Goal: Task Accomplishment & Management: Complete application form

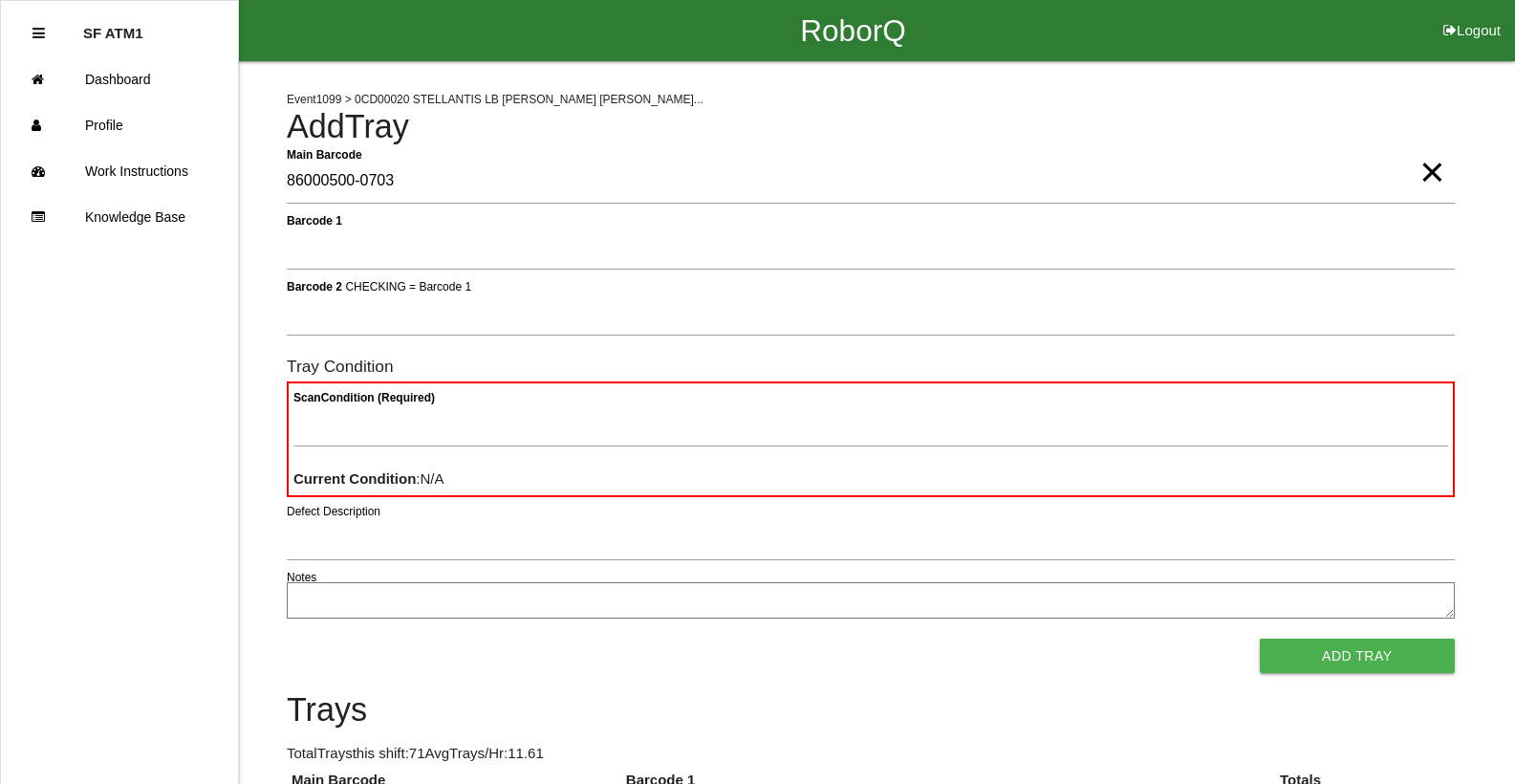
type Barcode "86000500-0703"
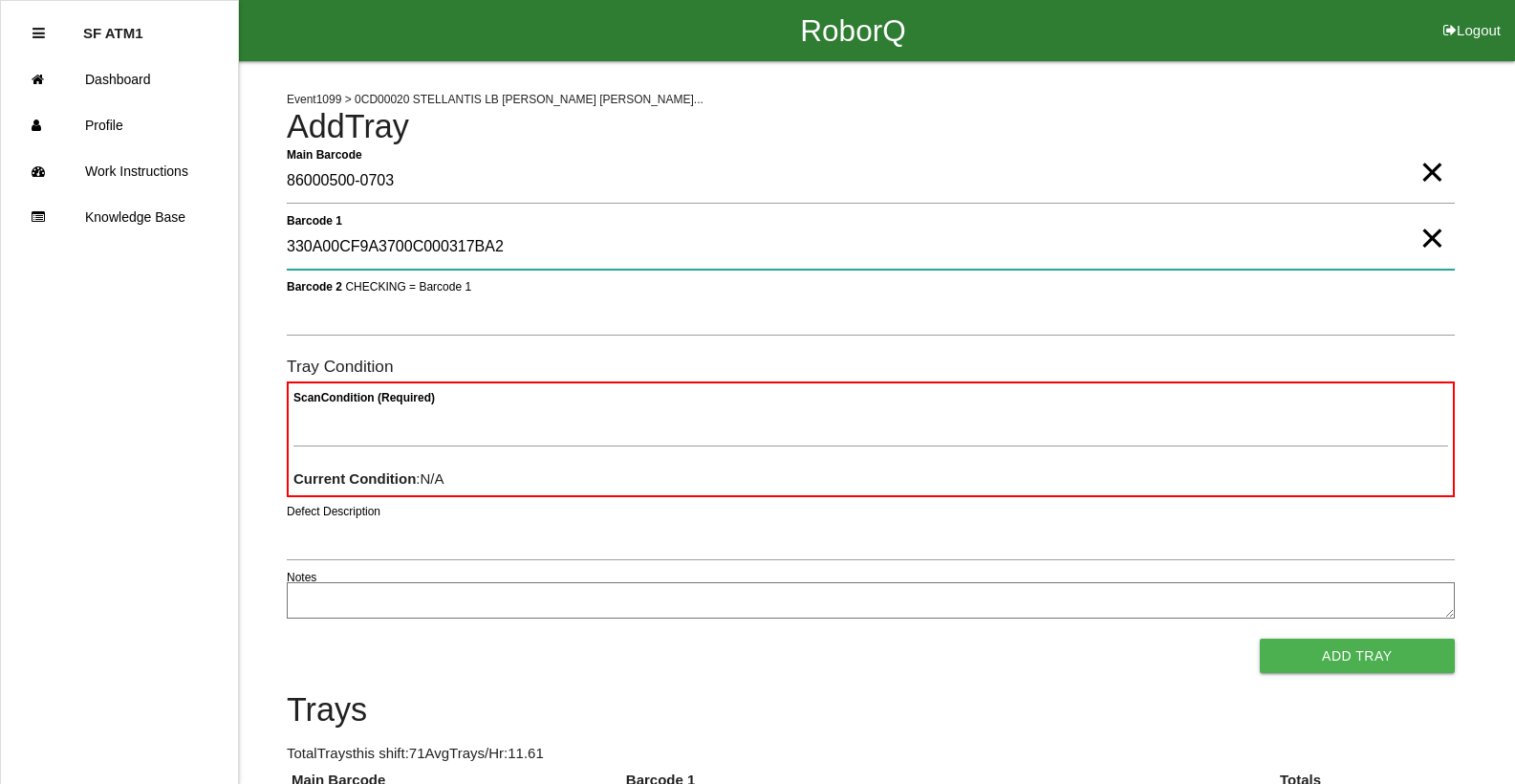
type 1 "330A00CF9A3700C000317BA2"
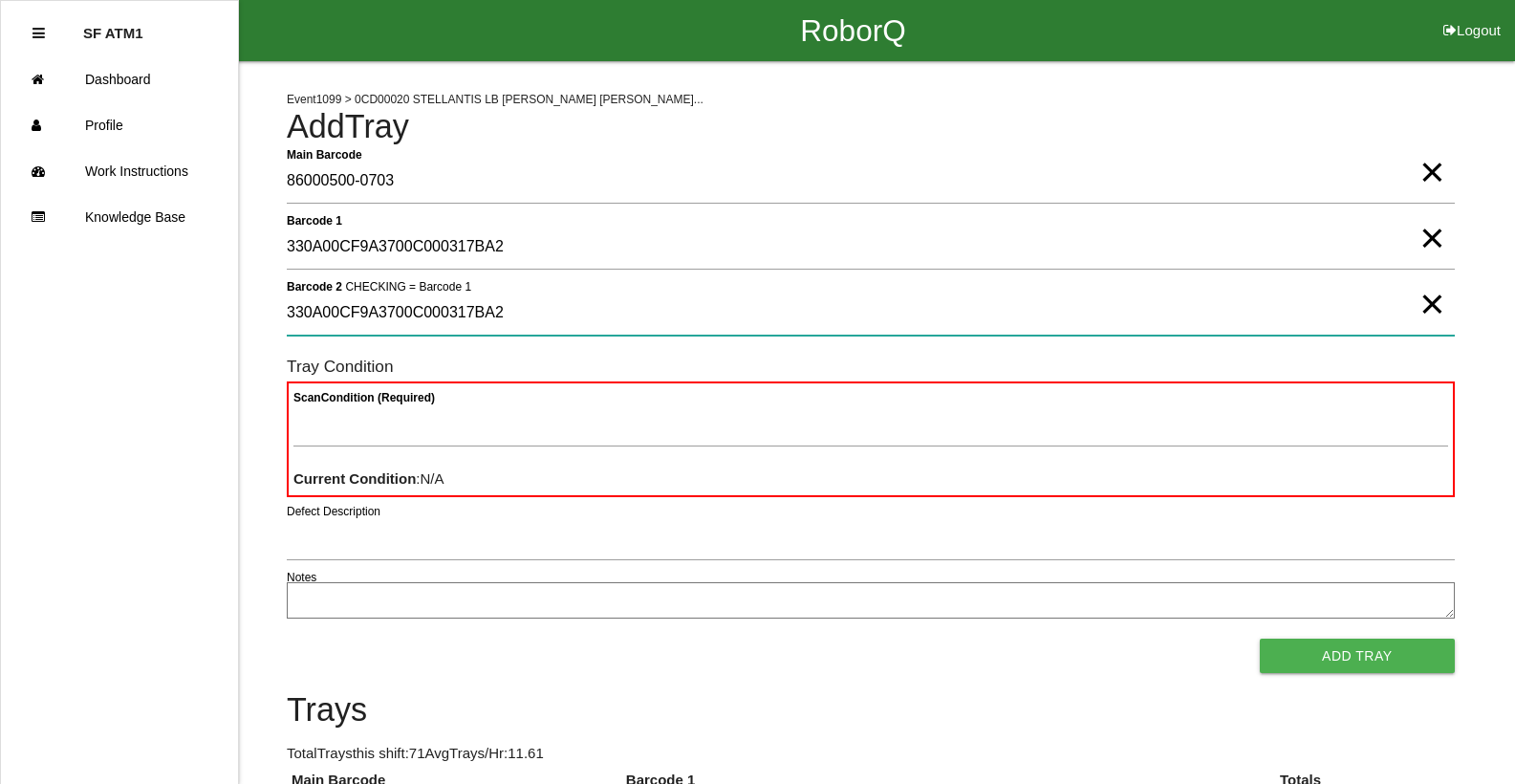
type 2 "330A00CF9A3700C000317BA2"
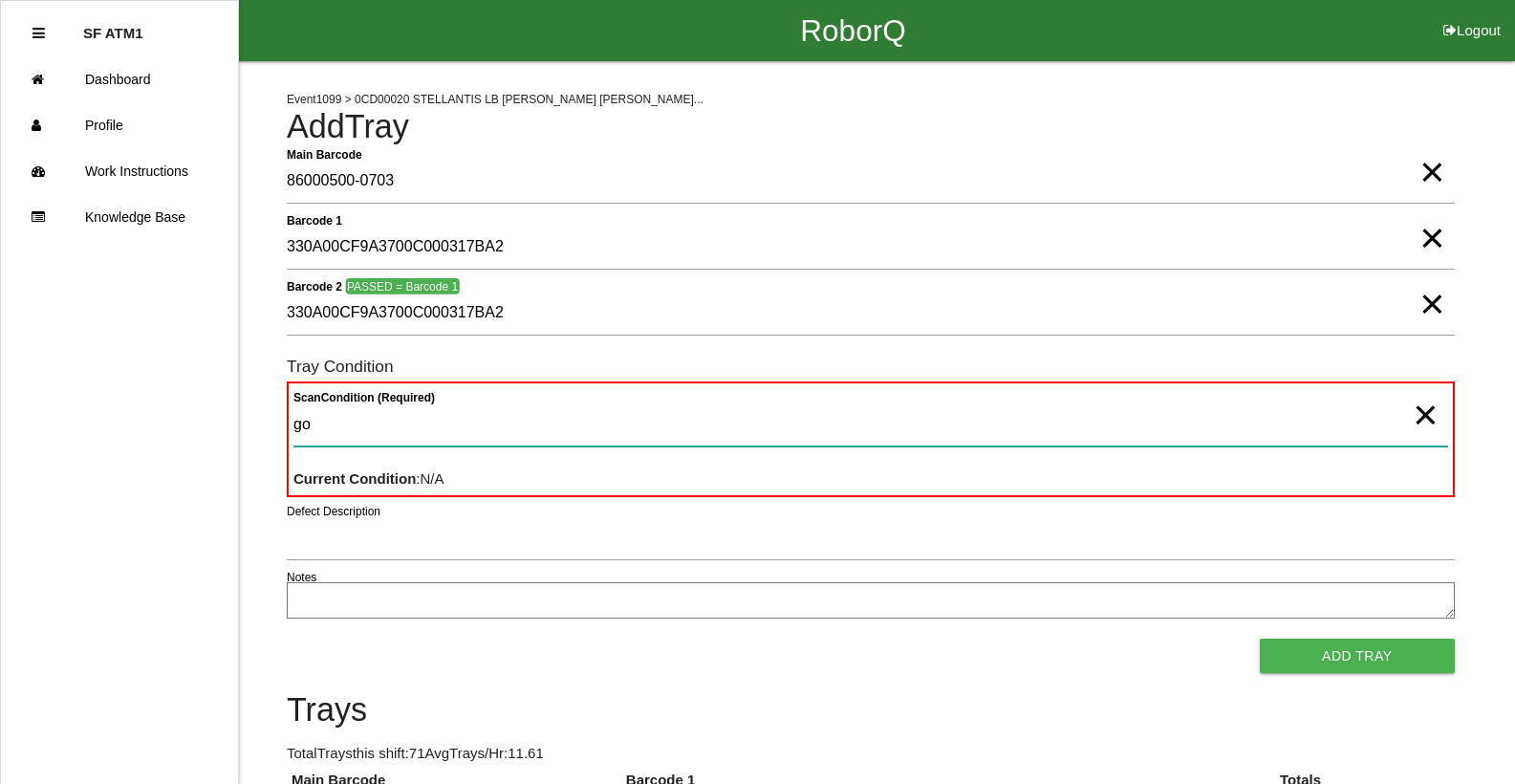
type Condition "goo"
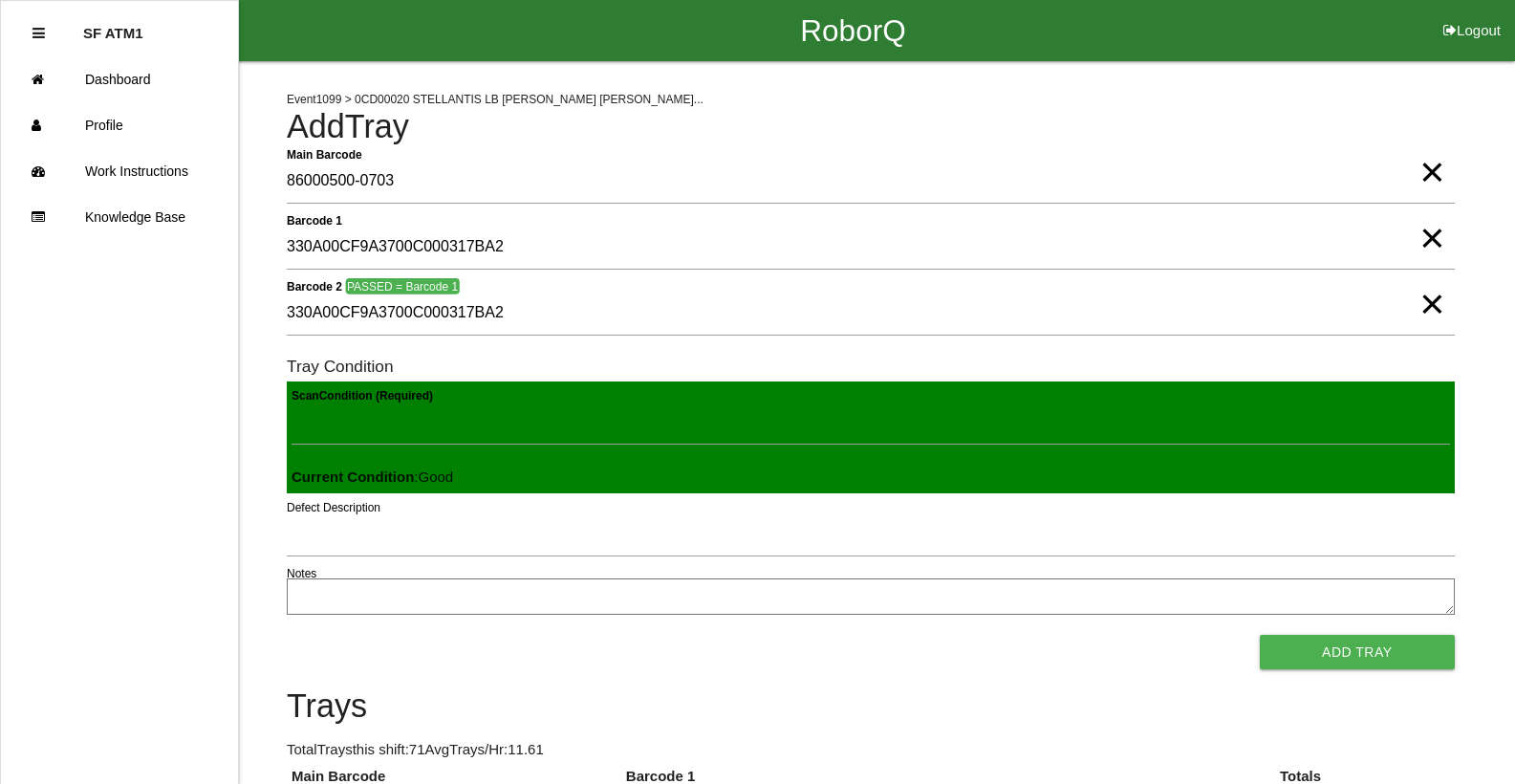
click at [1260, 634] on button "Add Tray" at bounding box center [1357, 651] width 195 height 35
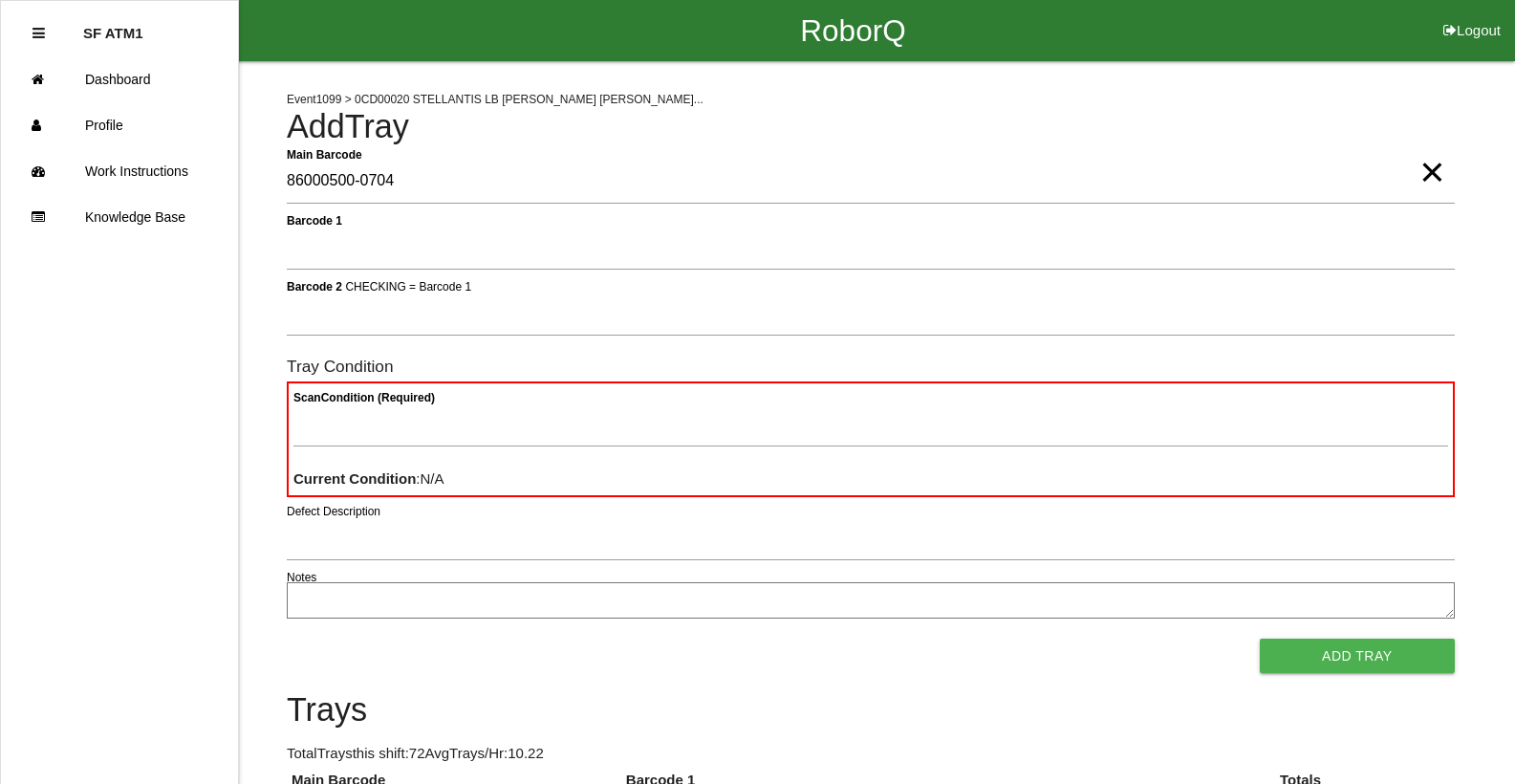
type Barcode "86000500-0704"
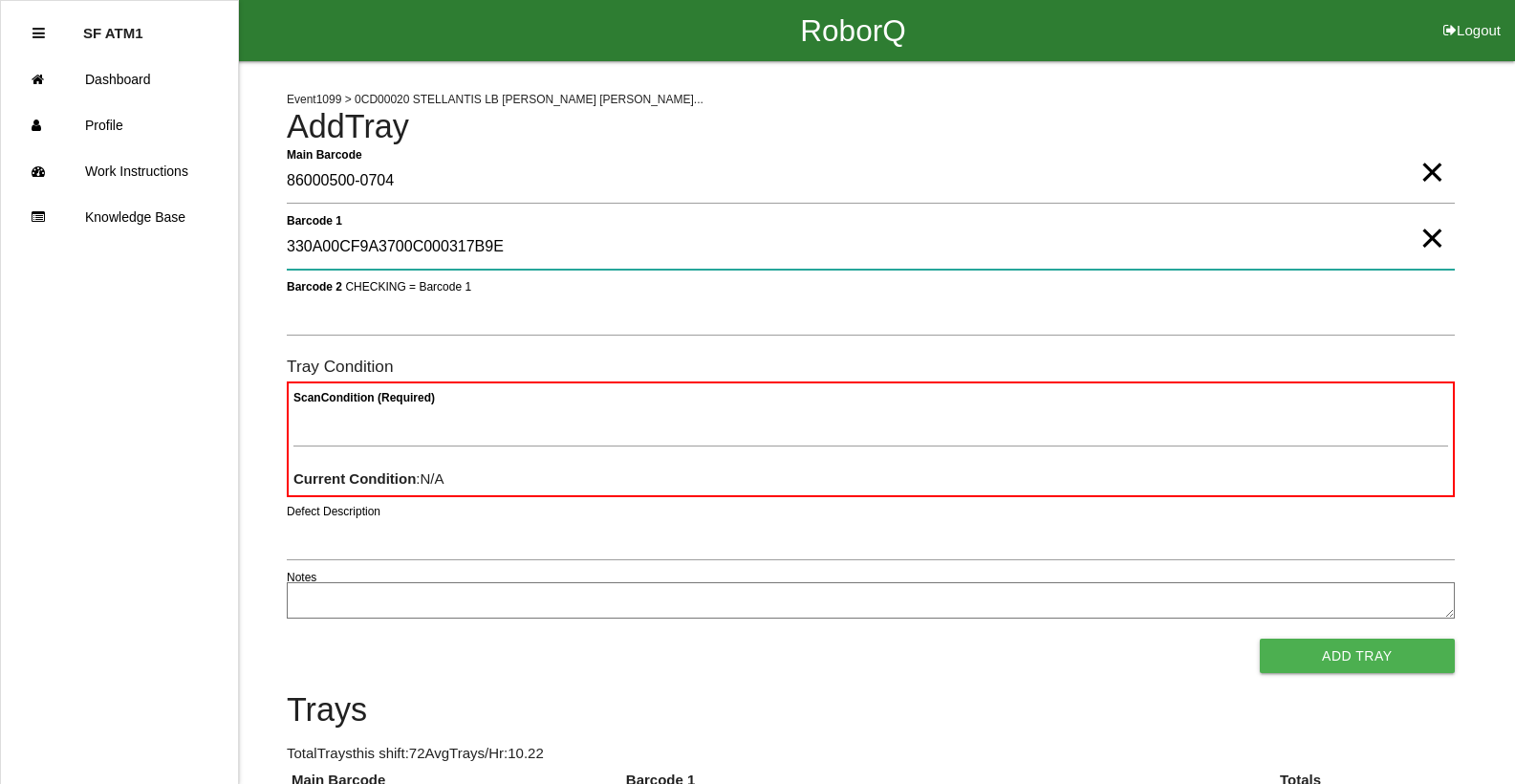
type 1 "330A00CF9A3700C000317B9E"
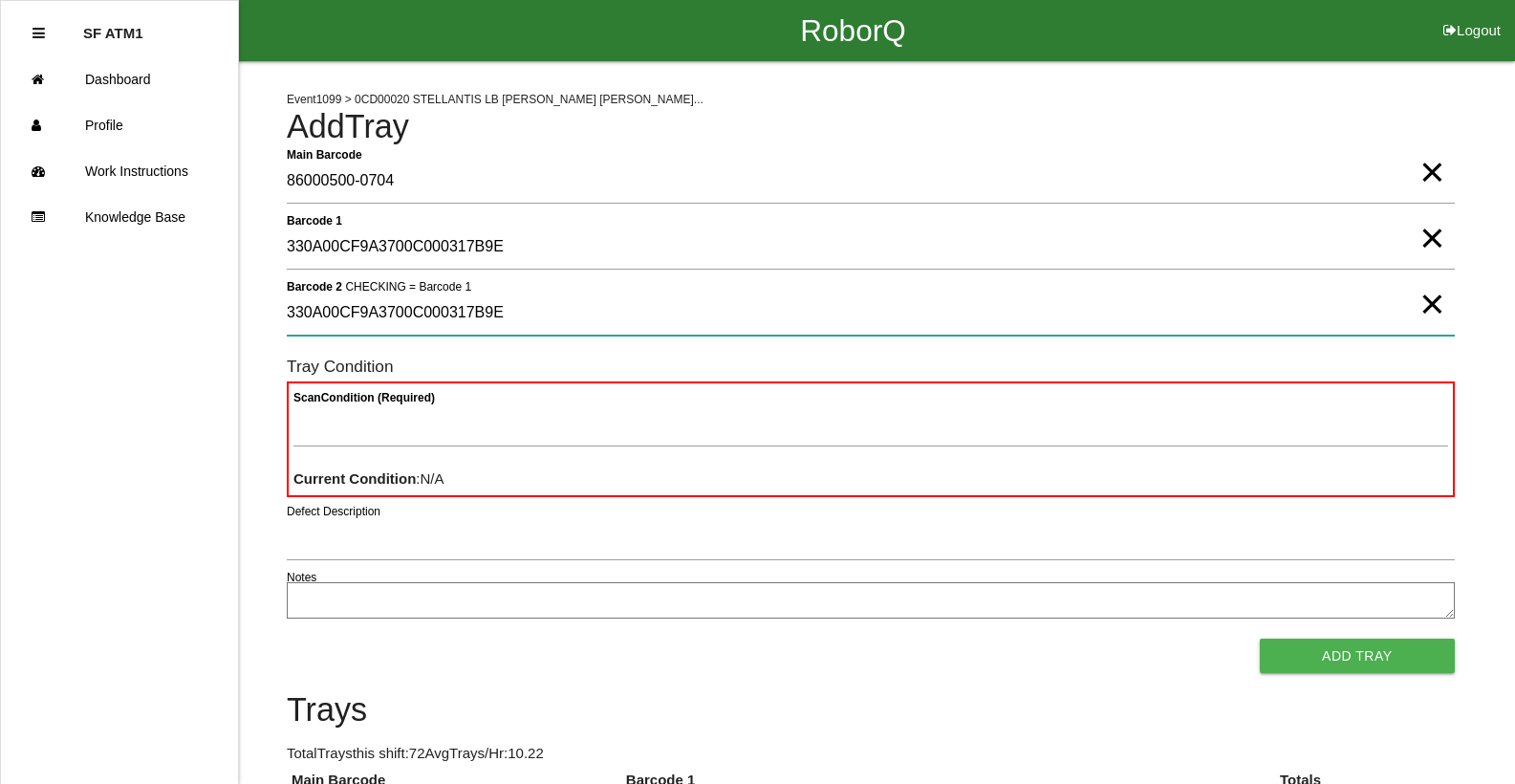
type 2 "330A00CF9A3700C000317B9E"
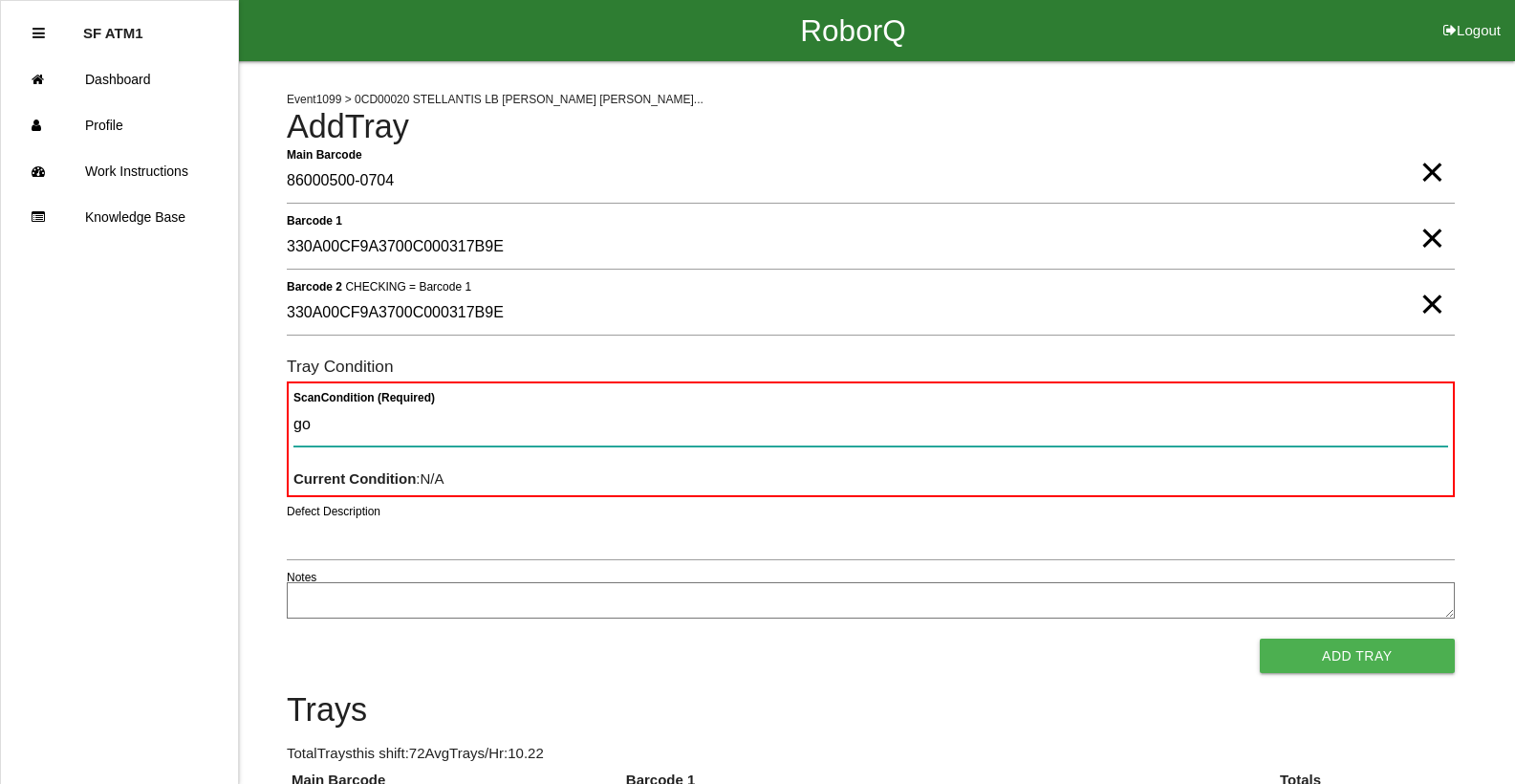
type Condition "goo"
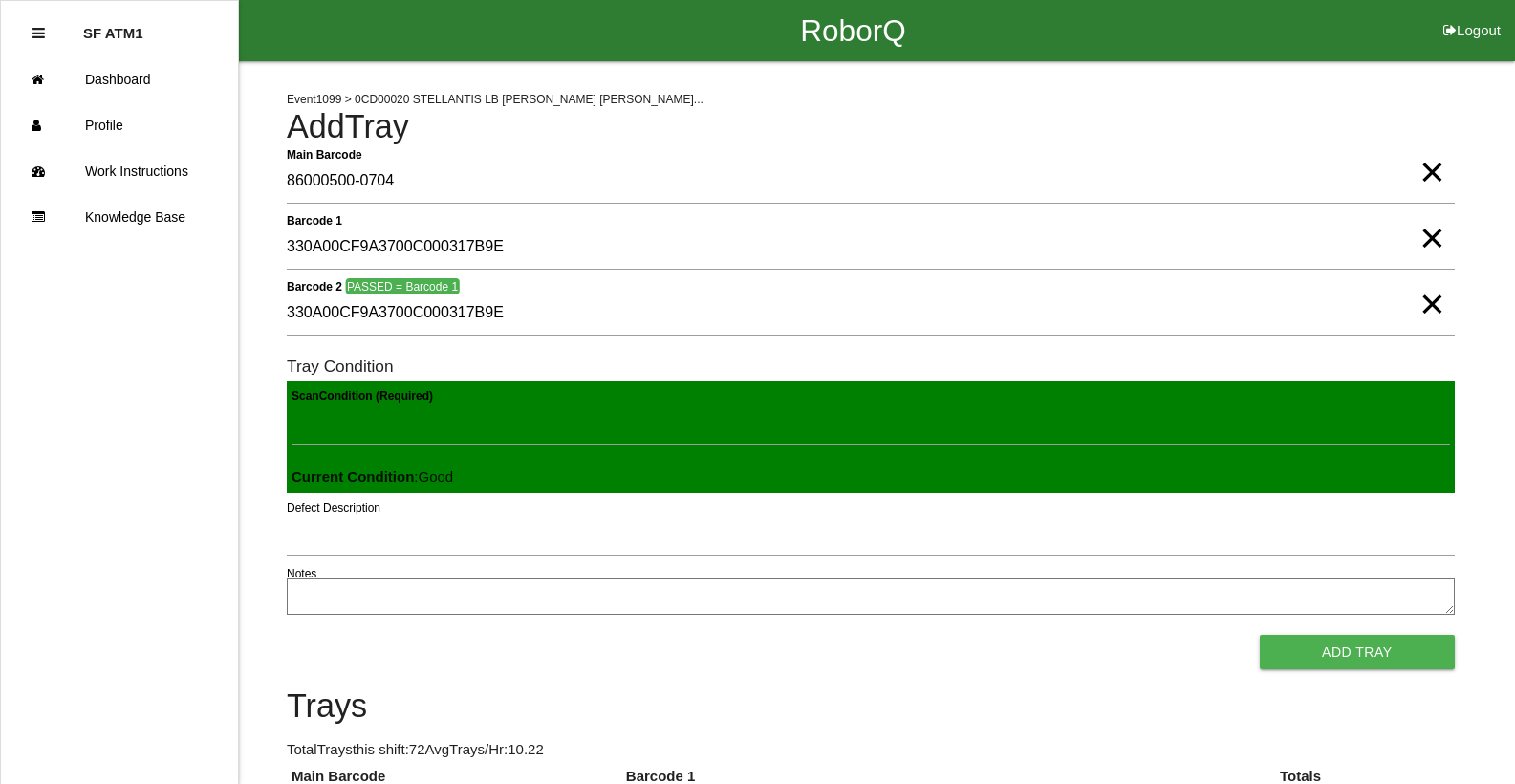
click at [1260, 634] on button "Add Tray" at bounding box center [1357, 651] width 195 height 35
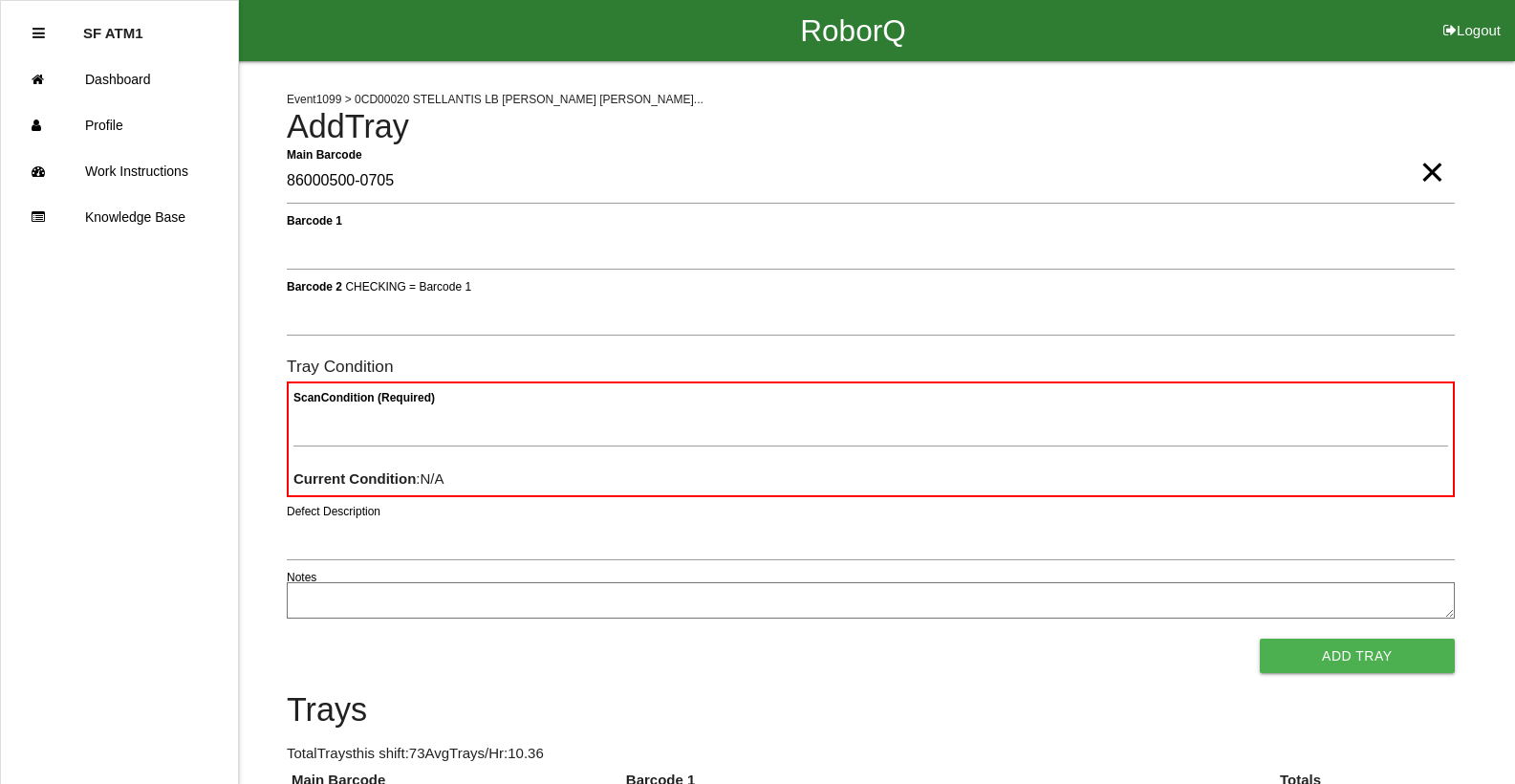
type Barcode "86000500-0705"
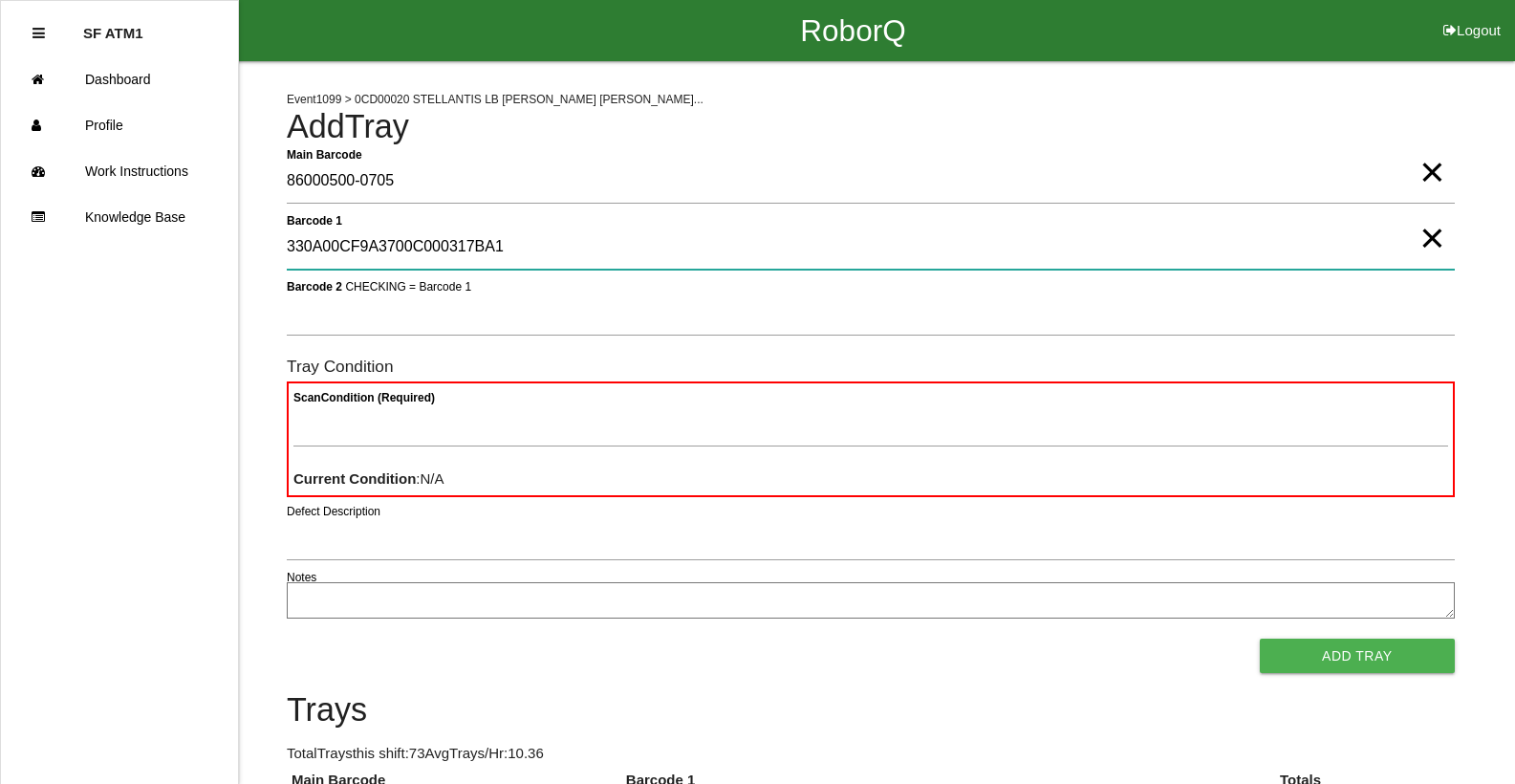
type 1 "330A00CF9A3700C000317BA1"
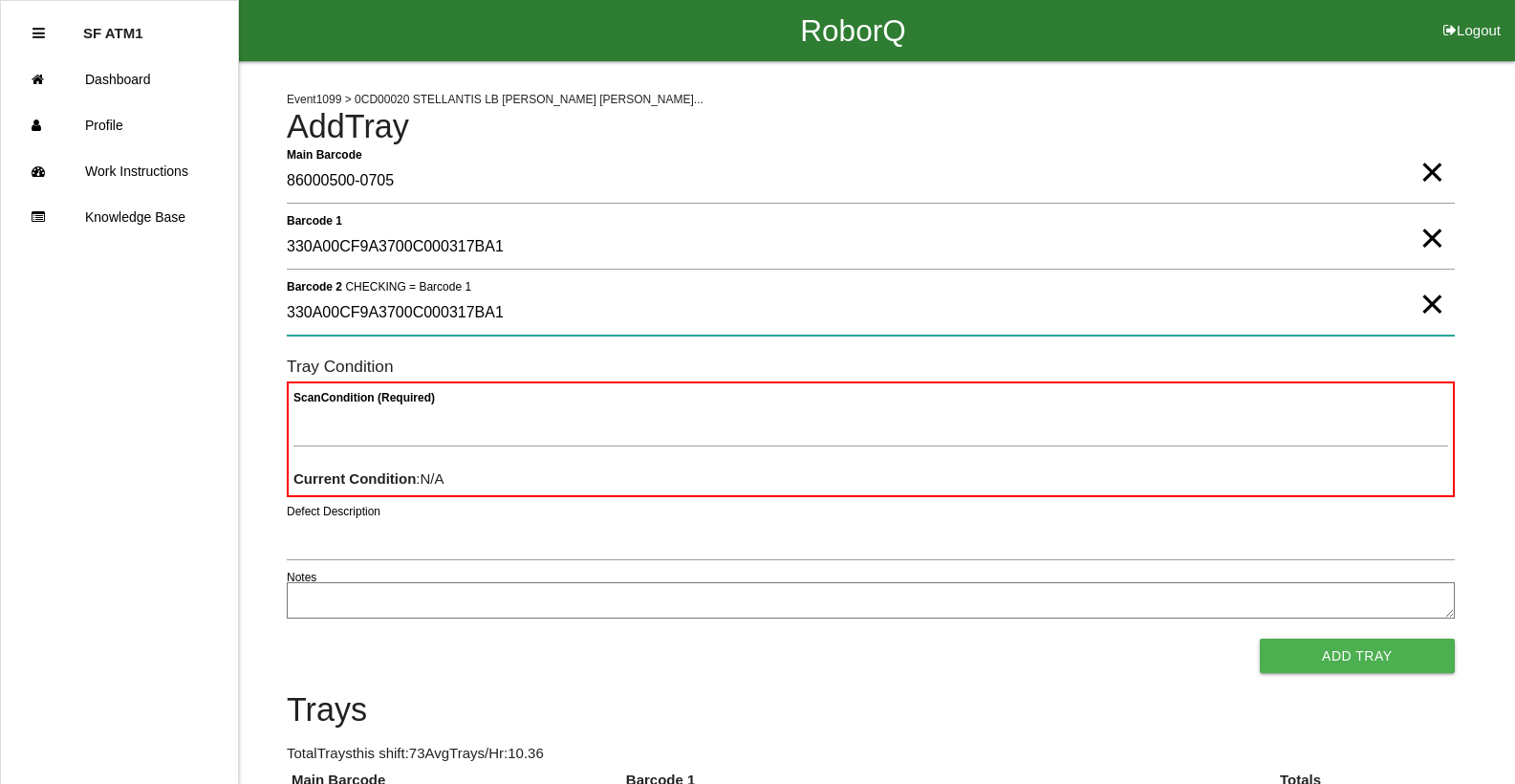
type 2 "330A00CF9A3700C000317BA1"
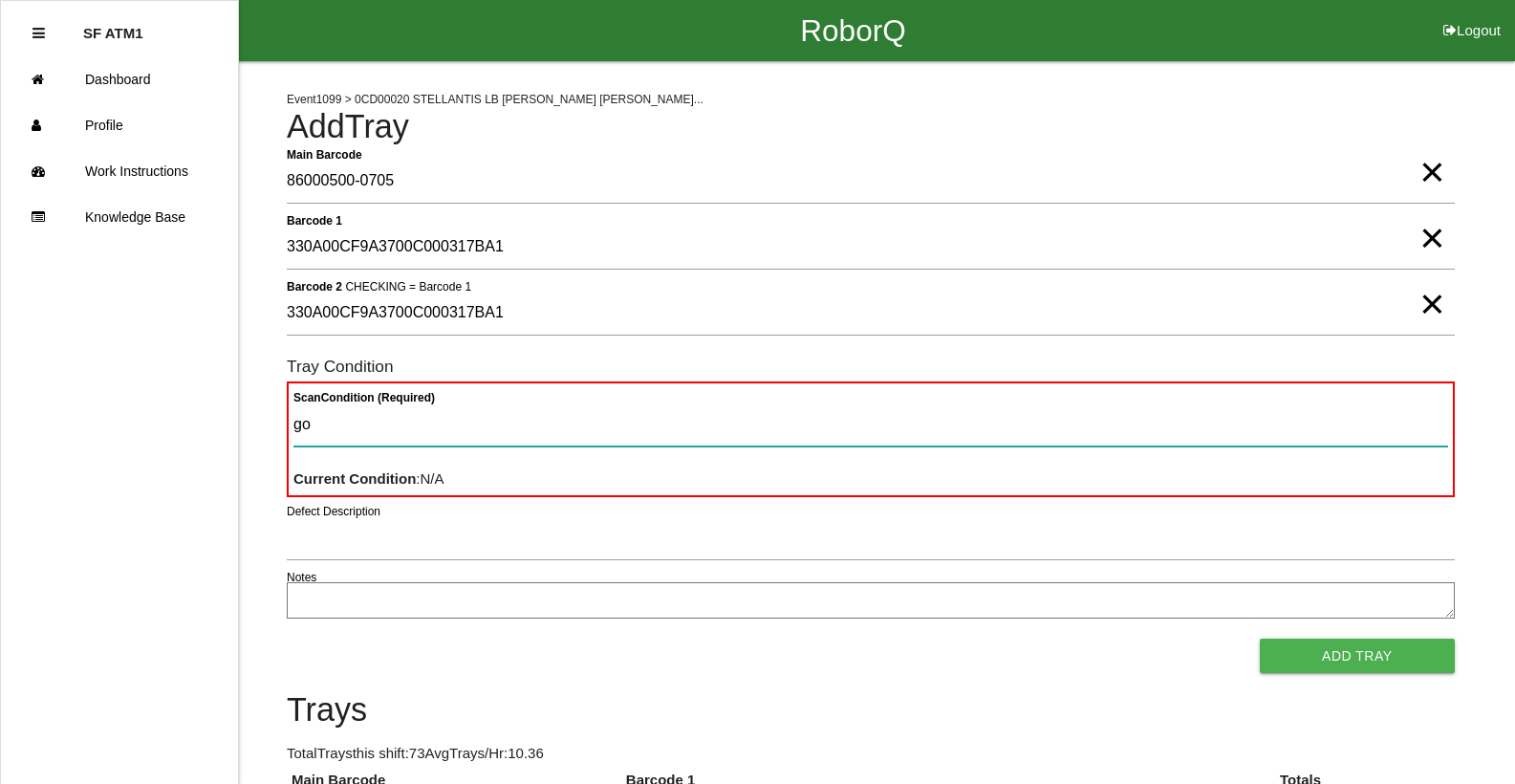
type Condition "goo"
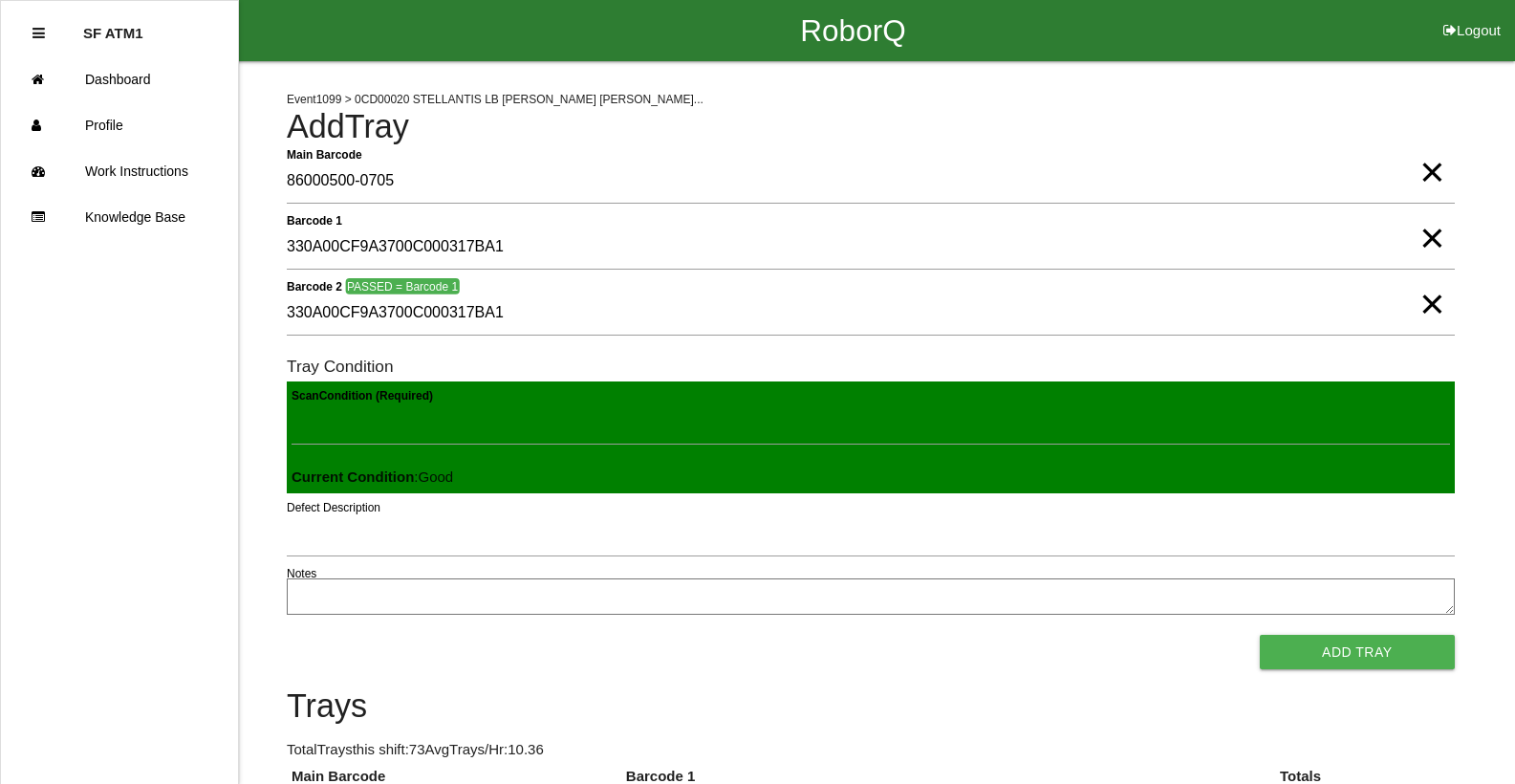
click button "Add Tray" at bounding box center [1357, 651] width 195 height 35
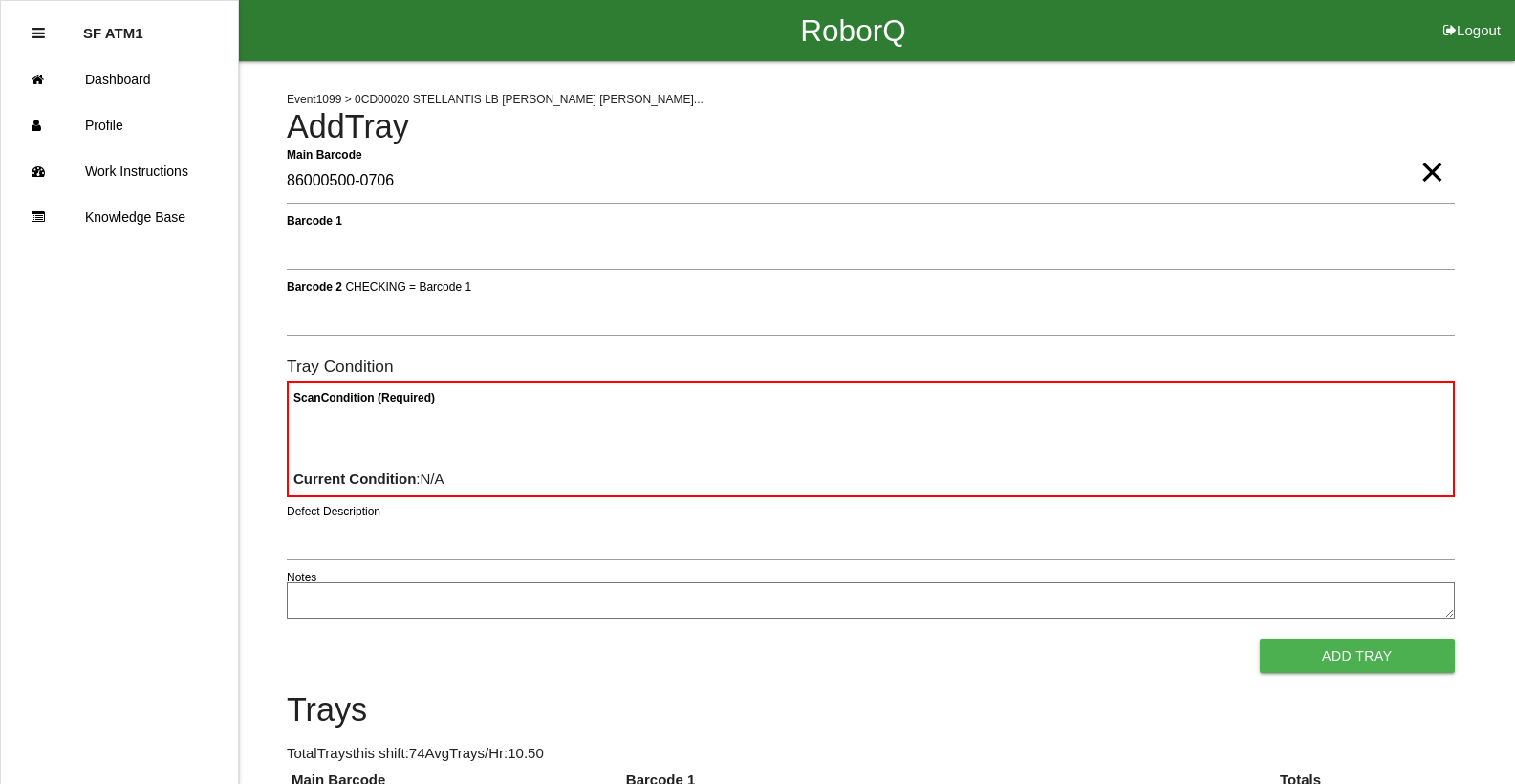
type Barcode "86000500-0706"
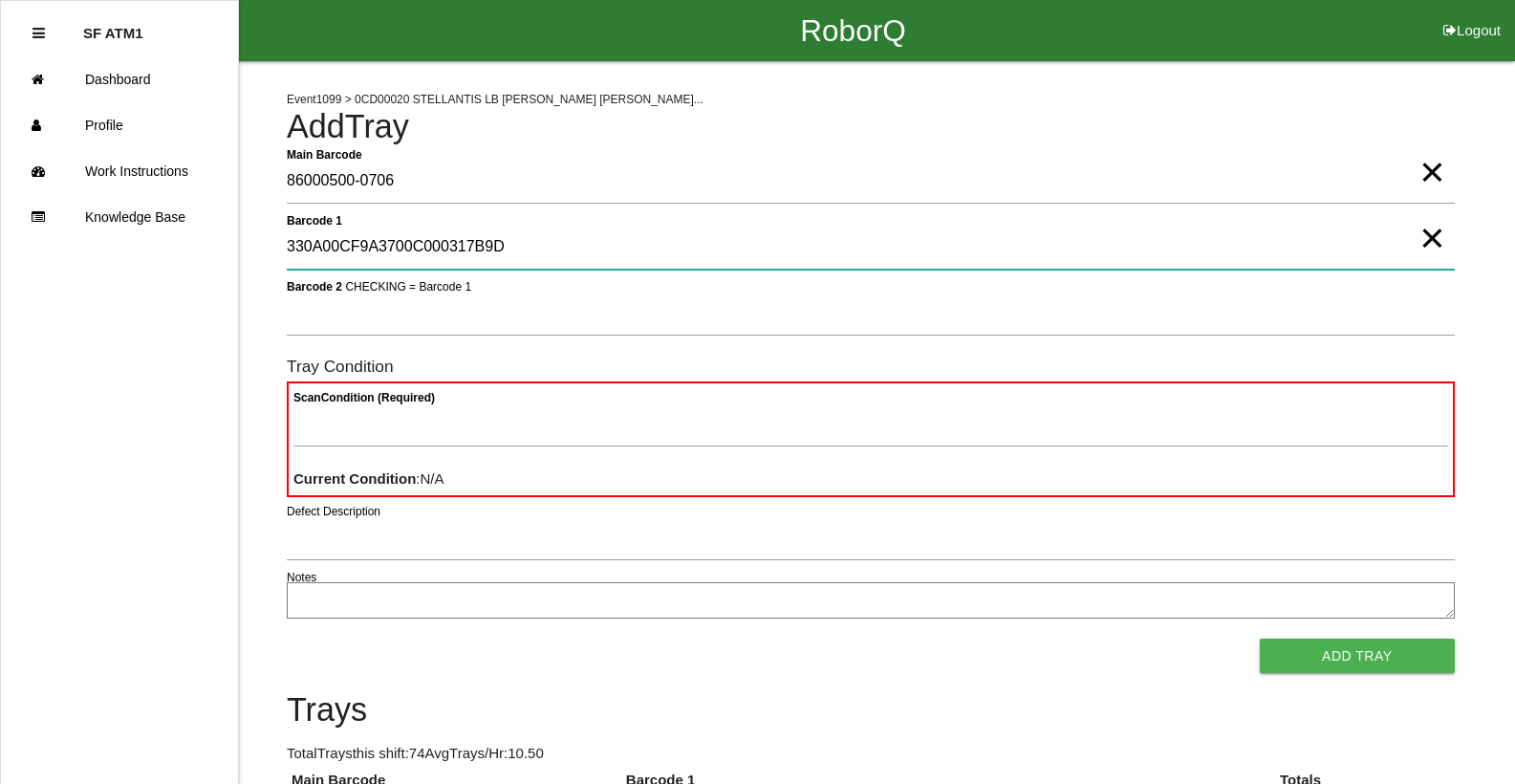
type 1 "330A00CF9A3700C000317B9D"
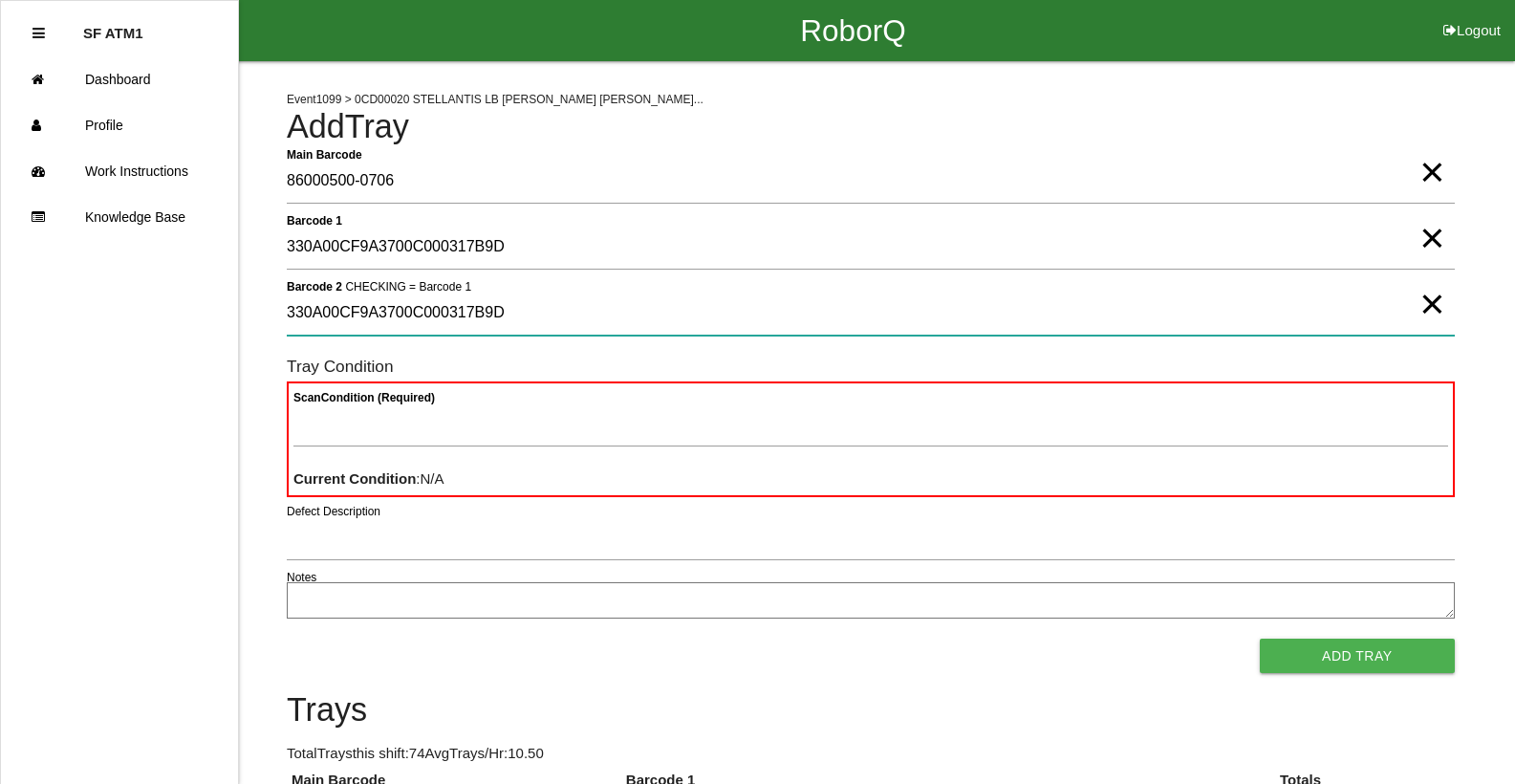
type 2 "330A00CF9A3700C000317B9D"
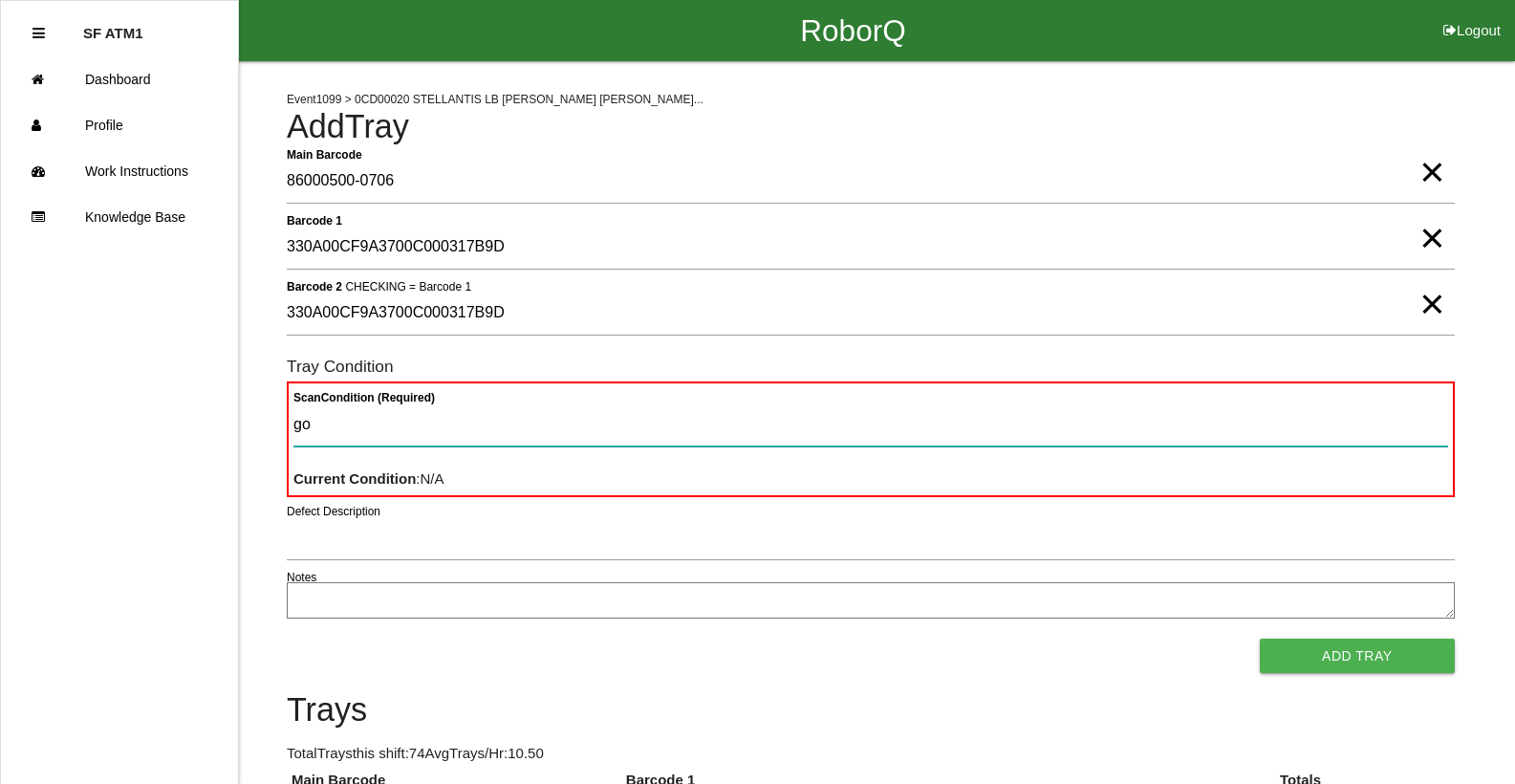
type Condition "goo"
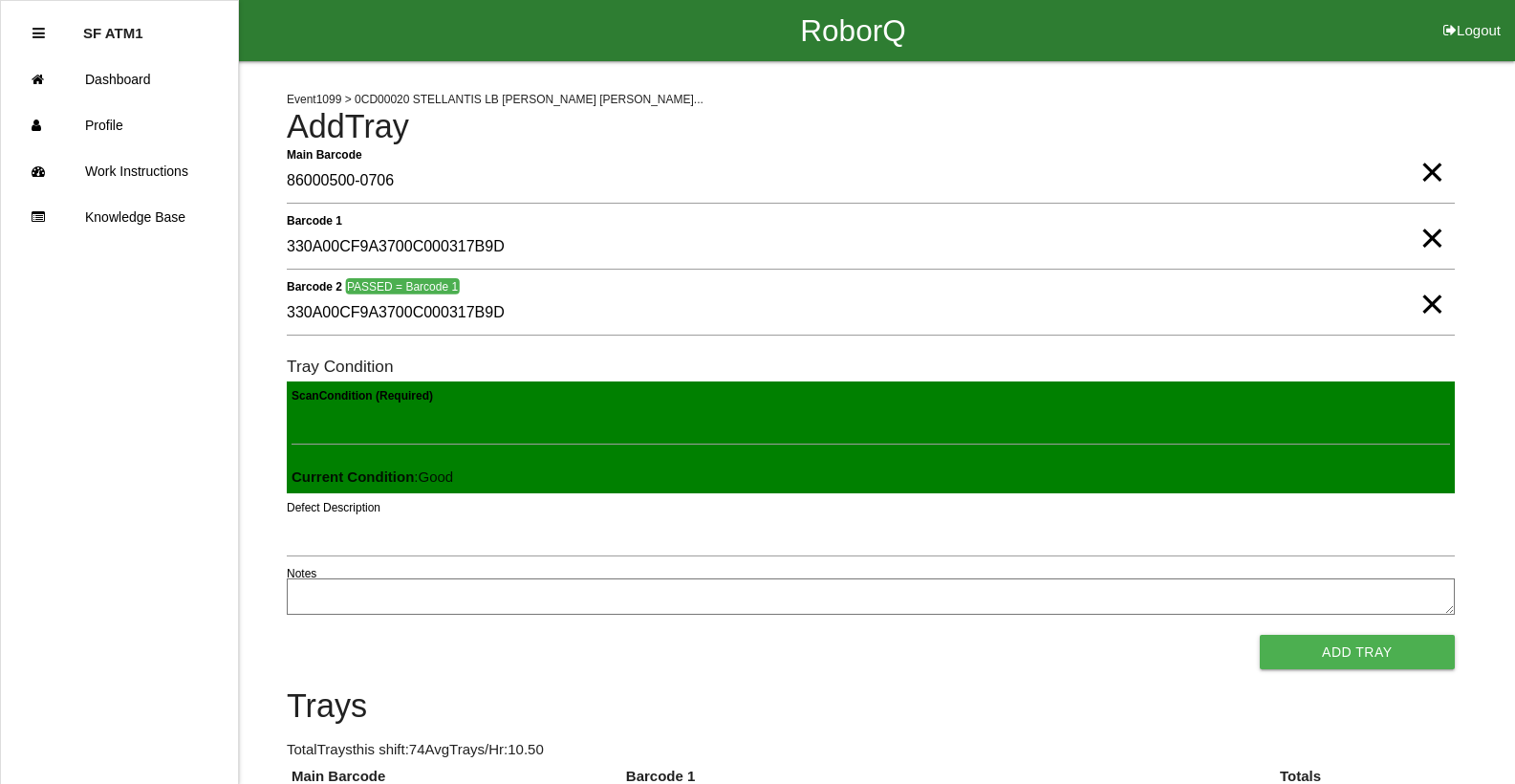
click at [1260, 634] on button "Add Tray" at bounding box center [1357, 651] width 195 height 35
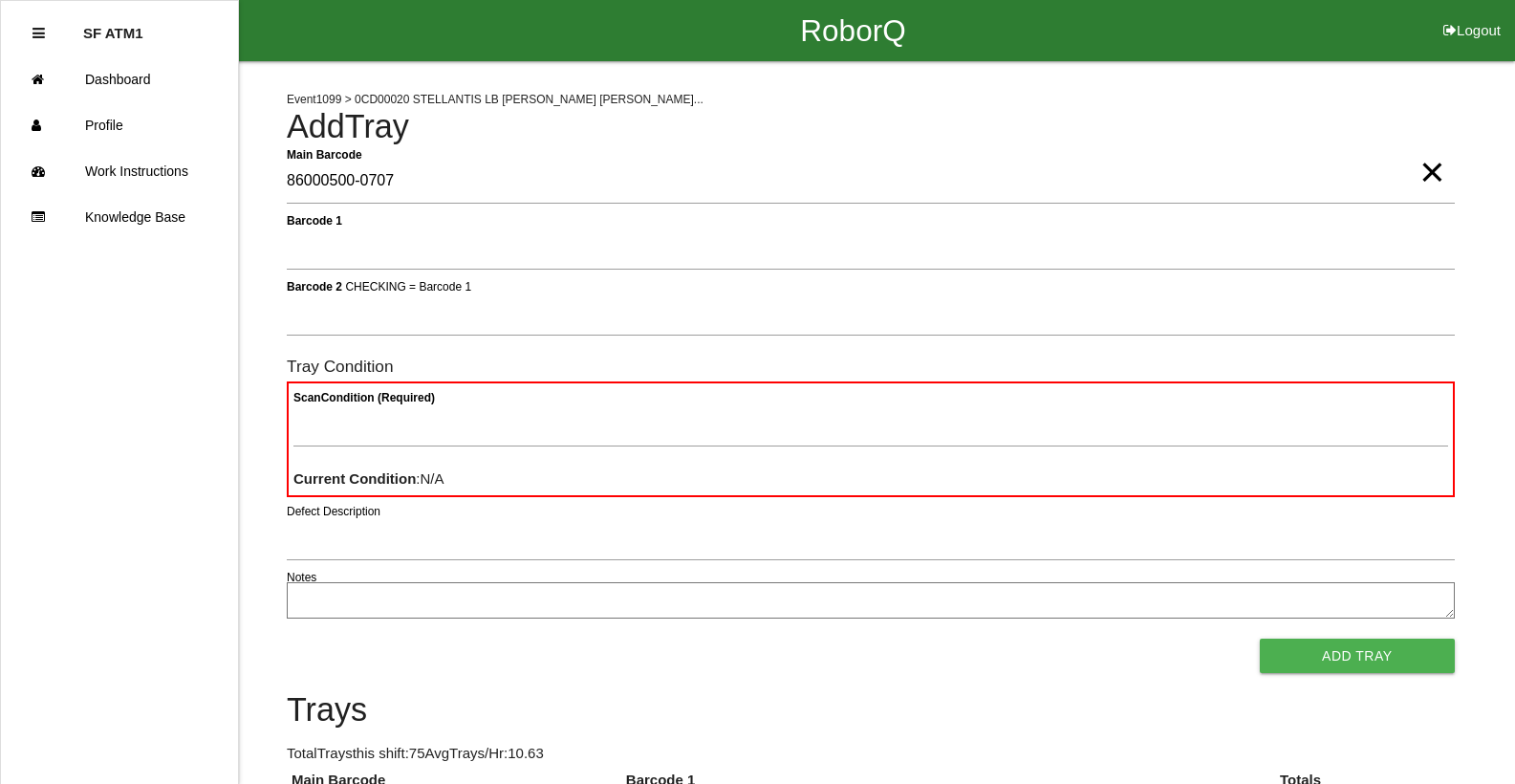
type Barcode "86000500-0707"
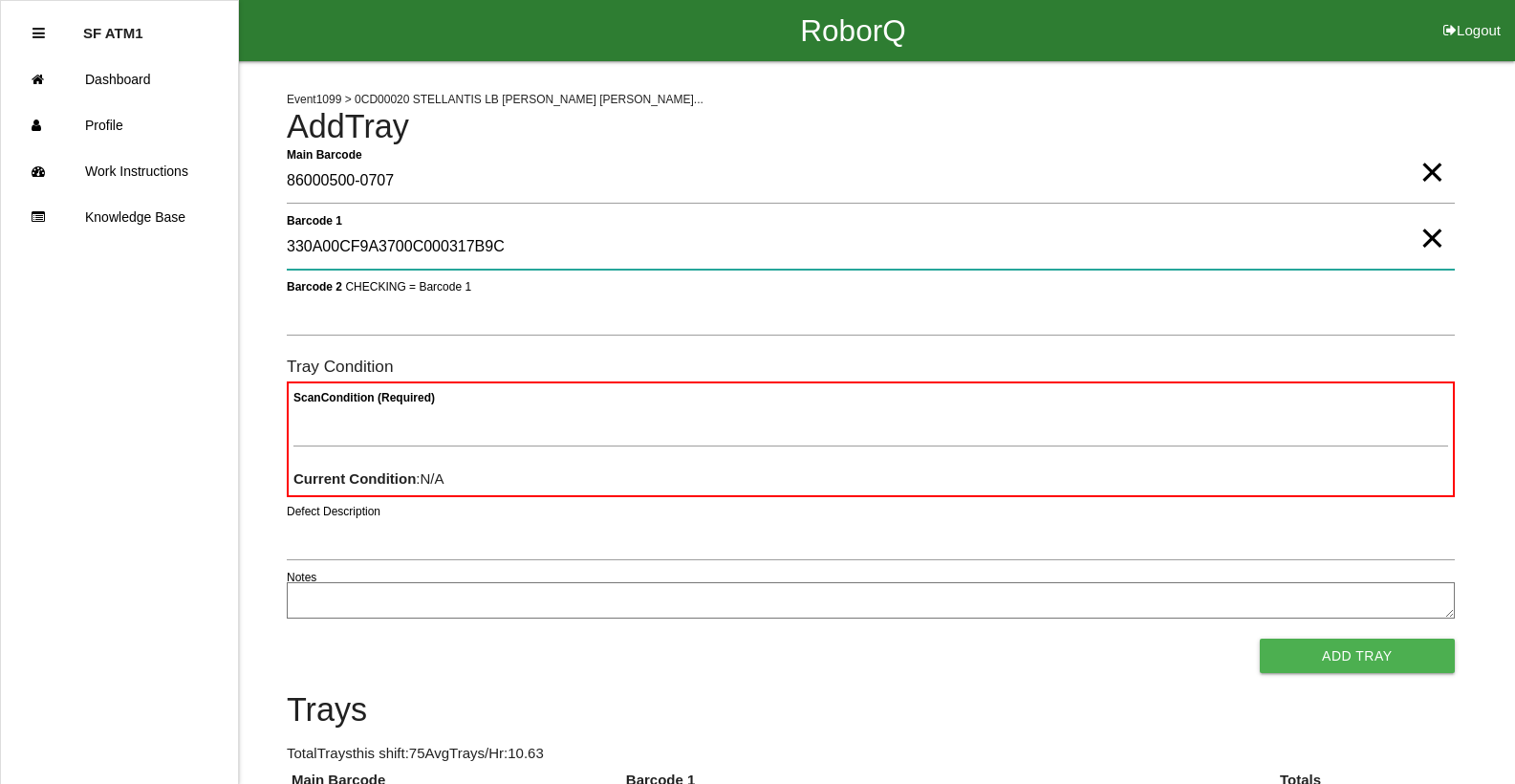
type 1 "330A00CF9A3700C000317B9C"
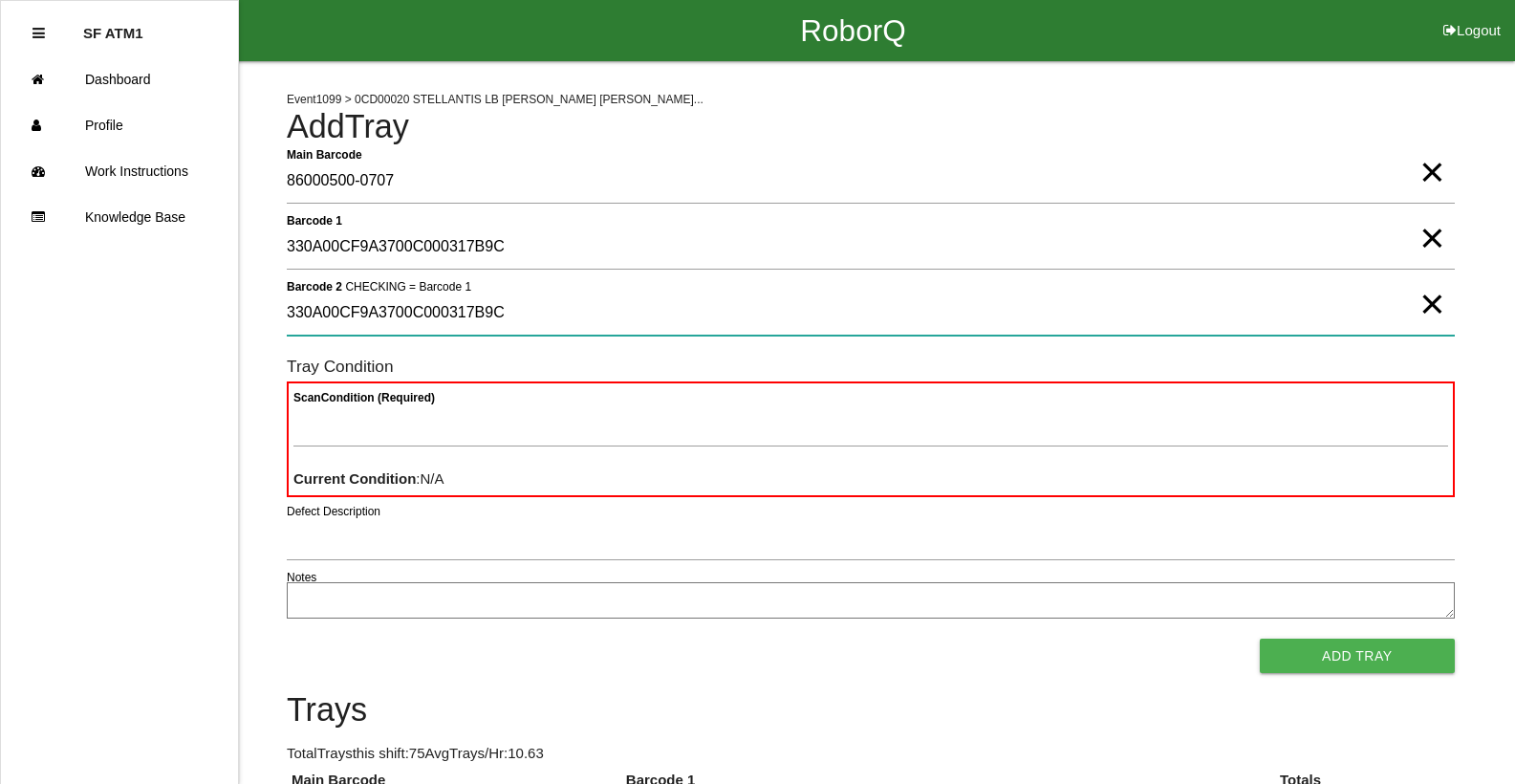
type 2 "330A00CF9A3700C000317B9C"
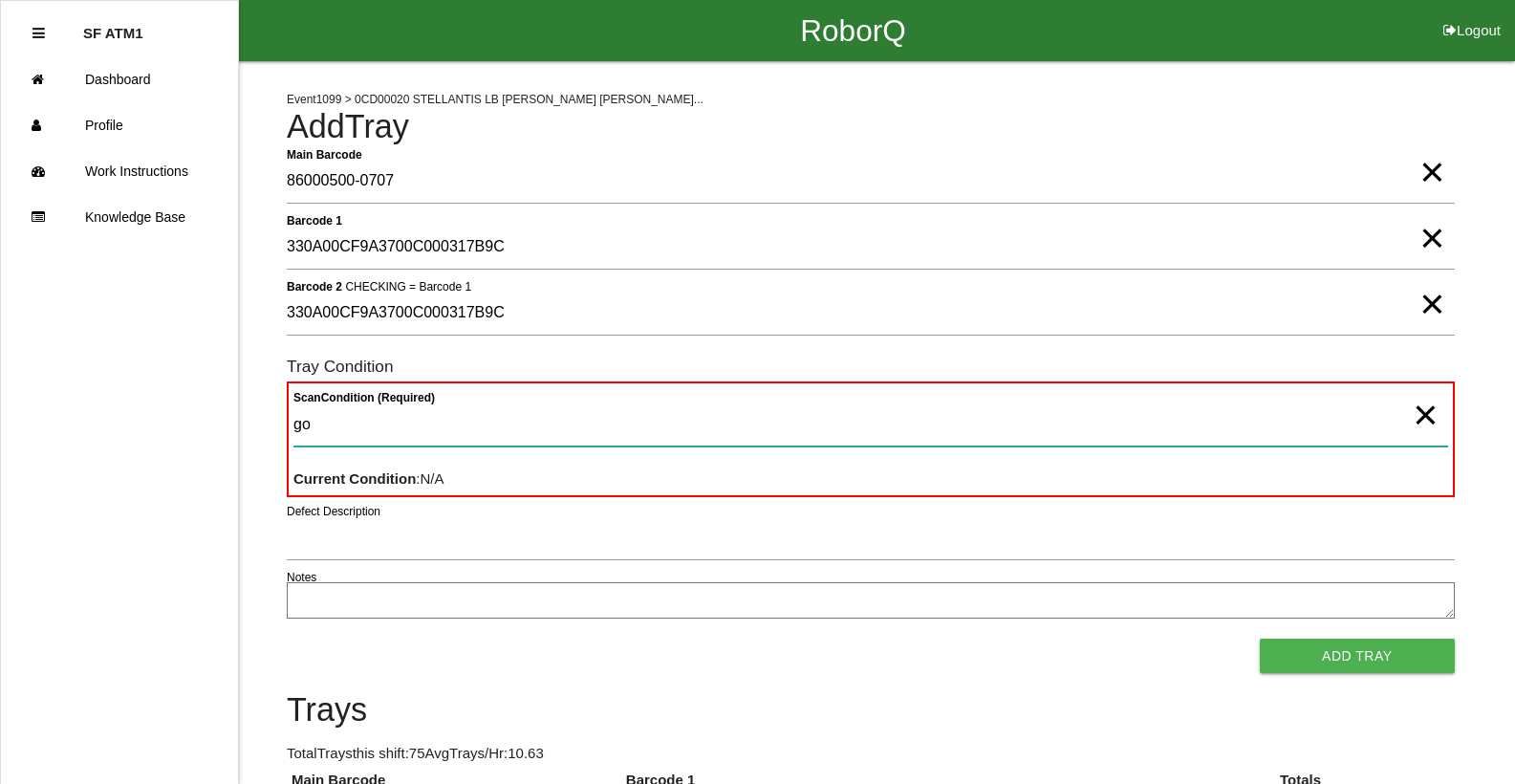
type Condition "goo"
